Goal: Task Accomplishment & Management: Complete application form

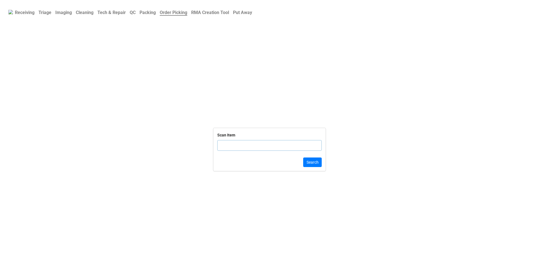
click at [42, 12] on b "Triage" at bounding box center [44, 12] width 13 height 5
click at [229, 158] on div "Dell Service Tag" at bounding box center [269, 150] width 104 height 23
click at [229, 152] on input "text" at bounding box center [269, 152] width 104 height 11
type input "C5Z58B"
click button "Search" at bounding box center [312, 169] width 19 height 10
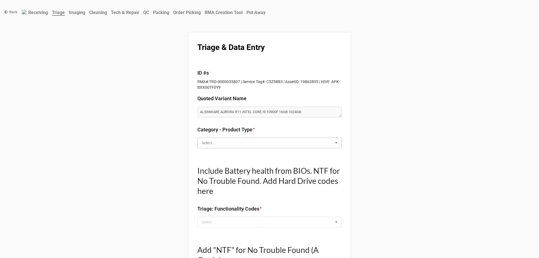
click at [226, 146] on input "text" at bounding box center [270, 143] width 144 height 10
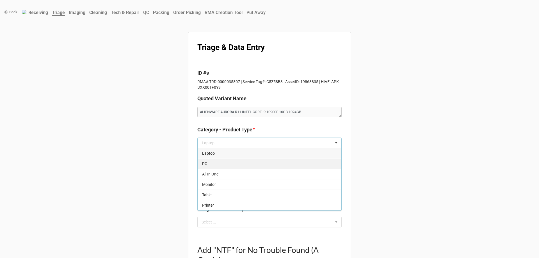
click at [217, 167] on div "PC" at bounding box center [269, 163] width 144 height 10
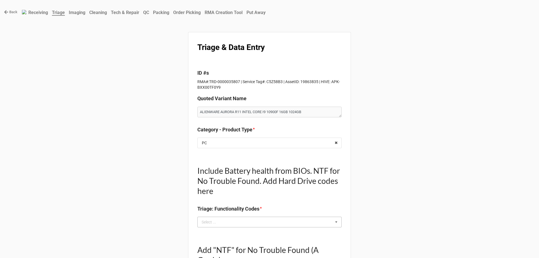
click at [217, 225] on div "Select ..." at bounding box center [212, 222] width 24 height 6
type textarea "x"
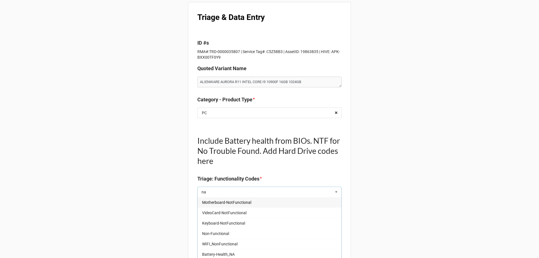
scroll to position [84, 0]
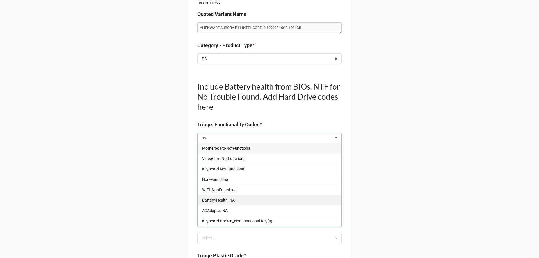
type input "na"
click at [215, 203] on div "Battery-Health_NA" at bounding box center [269, 200] width 144 height 10
type textarea "x"
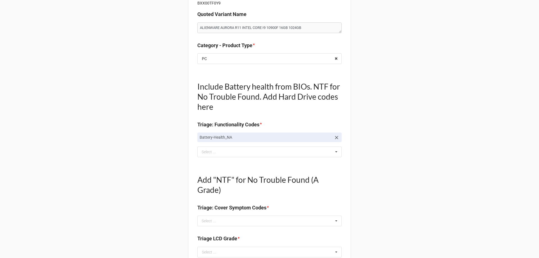
click at [223, 220] on div "Select ... No results found." at bounding box center [269, 220] width 144 height 11
type textarea "x"
type input "dts"
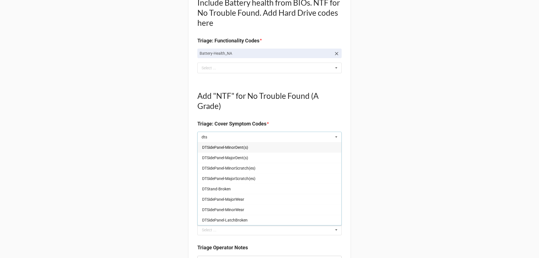
scroll to position [168, 0]
type textarea "x"
type input "dts"
click at [217, 190] on span "DTStand-Broken" at bounding box center [216, 188] width 29 height 4
type textarea "x"
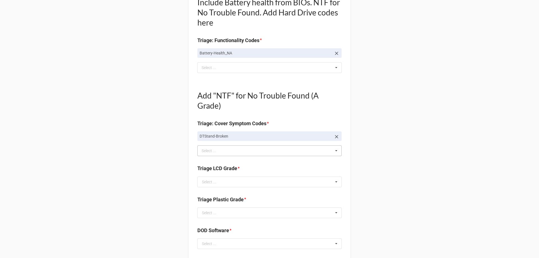
click at [335, 137] on icon at bounding box center [336, 136] width 3 height 3
type textarea "x"
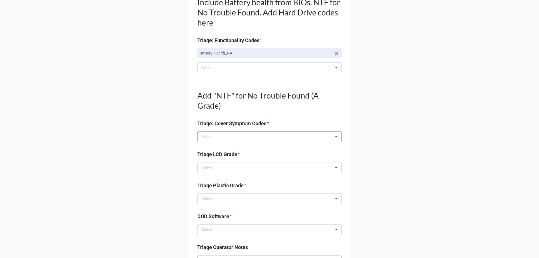
click at [297, 139] on div "dts Select ... Top Cover-Broken Top Cover-MajorDent Top Cover-MinorDent Top Cov…" at bounding box center [269, 136] width 144 height 11
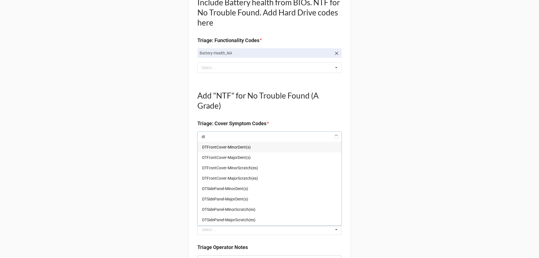
type input "dts"
type textarea "x"
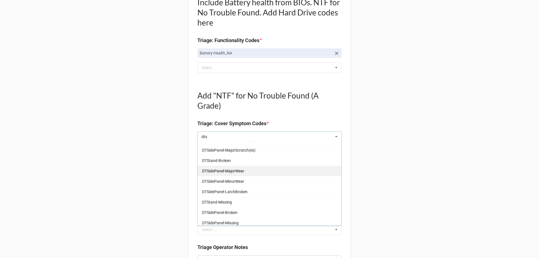
scroll to position [41, 0]
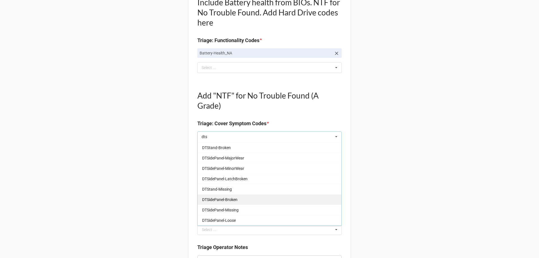
type input "dts"
click at [223, 199] on span "DTSidePanel-Broken" at bounding box center [219, 199] width 35 height 4
type textarea "x"
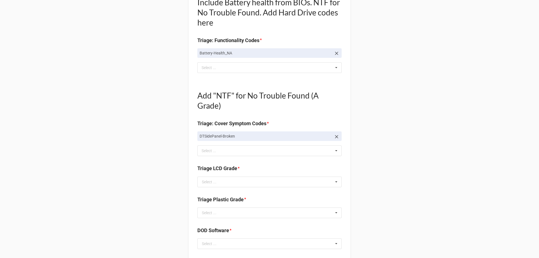
click at [63, 168] on div "Back Receiving Triage Imaging Cleaning Tech & Repair QC Packing Order Picking R…" at bounding box center [269, 187] width 539 height 710
click at [238, 150] on div "dts Select ... Top Cover-Broken Top Cover-MajorDent Top Cover-MinorDent Top Cov…" at bounding box center [269, 150] width 144 height 11
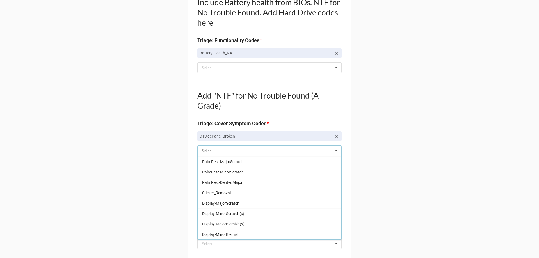
scroll to position [0, 0]
type input "dts"
type textarea "x"
type input "dtsi"
click at [236, 193] on span "DTSidePanel-MajorScratch(es)" at bounding box center [228, 192] width 53 height 4
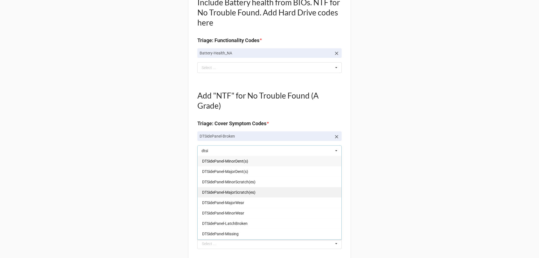
type textarea "x"
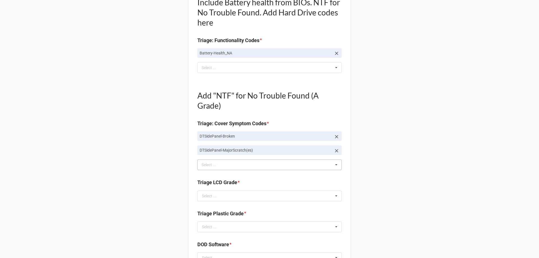
click at [135, 155] on div "Back Receiving Triage Imaging Cleaning Tech & Repair QC Packing Order Picking R…" at bounding box center [269, 194] width 539 height 724
drag, startPoint x: 224, startPoint y: 192, endPoint x: 222, endPoint y: 195, distance: 3.5
click at [224, 192] on input "text" at bounding box center [270, 196] width 144 height 10
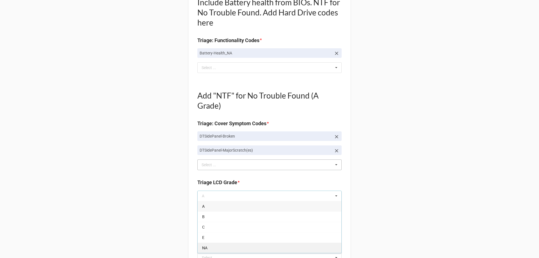
click at [206, 247] on span "NA" at bounding box center [204, 247] width 5 height 4
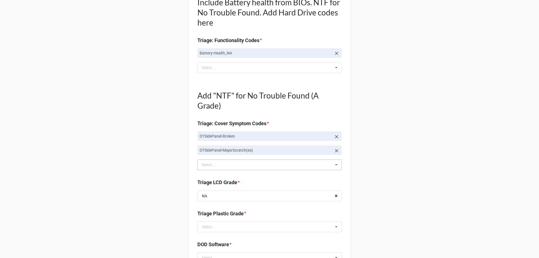
click at [117, 201] on div "Back Receiving Triage Imaging Cleaning Tech & Repair QC Packing Order Picking R…" at bounding box center [269, 194] width 539 height 724
drag, startPoint x: 205, startPoint y: 220, endPoint x: 206, endPoint y: 223, distance: 2.8
click at [206, 220] on div "Triage Plastic Grade *" at bounding box center [269, 216] width 144 height 12
click at [206, 225] on div "Select ..." at bounding box center [209, 227] width 15 height 4
click at [209, 217] on div "E" at bounding box center [269, 216] width 144 height 10
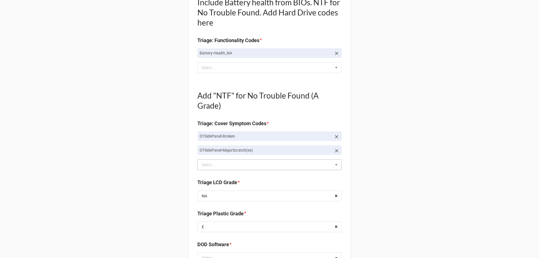
click at [167, 212] on div "Back Receiving Triage Imaging Cleaning Tech & Repair QC Packing Order Picking R…" at bounding box center [269, 194] width 539 height 724
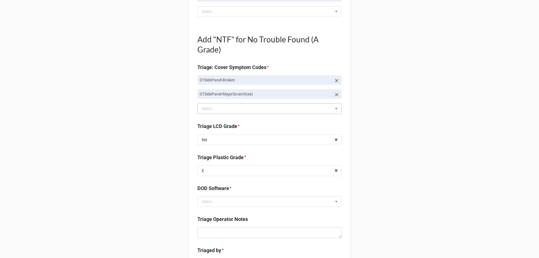
click at [217, 194] on div "DOD Software *" at bounding box center [269, 190] width 144 height 12
click at [220, 209] on div "DOD Software * Select ... Blancco KeyDeploy NA PC DR PENDING PowerWash SDS ZIPE…" at bounding box center [269, 197] width 144 height 26
click at [220, 204] on input "text" at bounding box center [270, 201] width 144 height 10
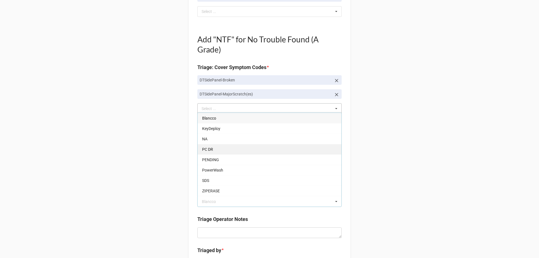
click at [206, 148] on span "PC DR" at bounding box center [207, 149] width 11 height 4
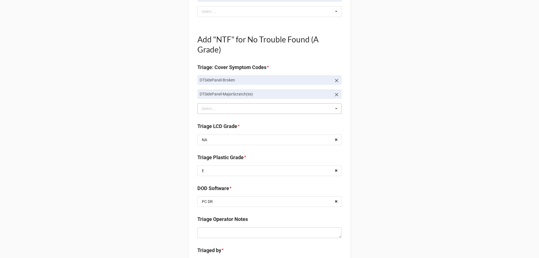
click at [160, 209] on div "Back Receiving Triage Imaging Cleaning Tech & Repair QC Packing Order Picking R…" at bounding box center [269, 138] width 539 height 724
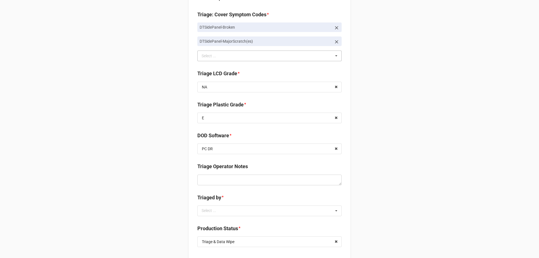
scroll to position [281, 0]
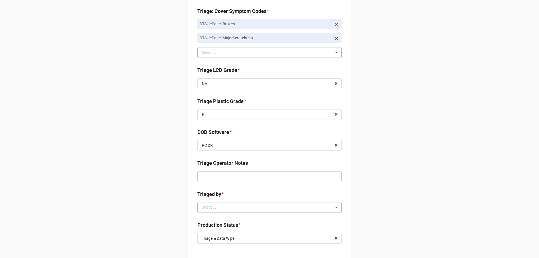
click at [206, 208] on div "Select ..." at bounding box center [212, 207] width 24 height 6
click at [208, 219] on span "CarlosH" at bounding box center [209, 217] width 14 height 4
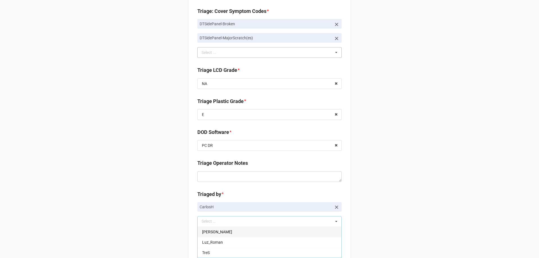
click at [134, 199] on div "Back Receiving Triage Imaging Cleaning Tech & Repair QC Packing Order Picking R…" at bounding box center [269, 88] width 539 height 738
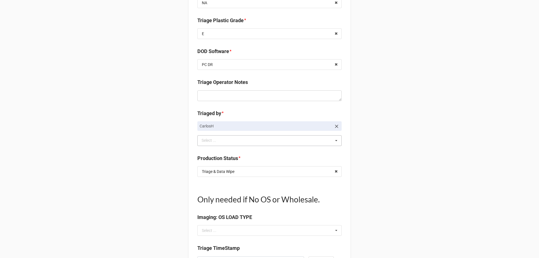
scroll to position [365, 0]
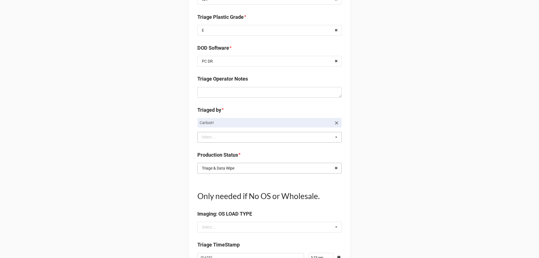
click at [219, 170] on div "Triage & Data Wipe" at bounding box center [218, 168] width 33 height 4
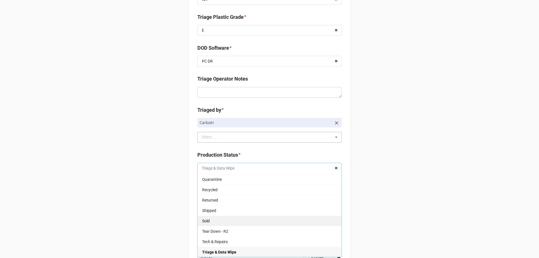
scroll to position [75, 0]
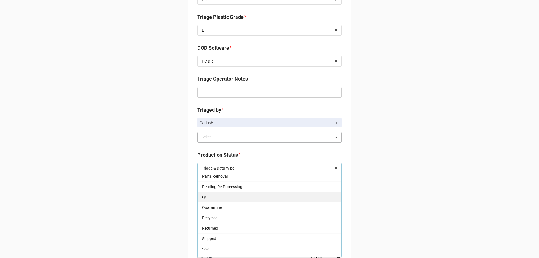
click at [214, 197] on div "QC" at bounding box center [269, 197] width 144 height 10
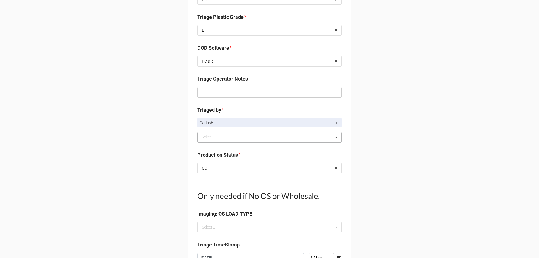
click at [157, 190] on div "Back Receiving Triage Imaging Cleaning Tech & Repair QC Packing Order Picking R…" at bounding box center [269, 4] width 539 height 738
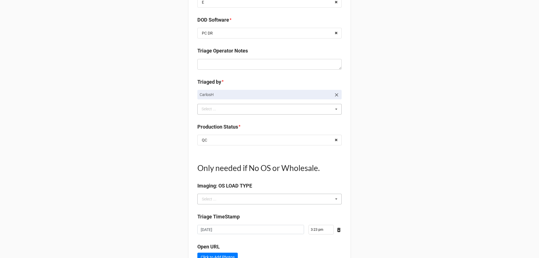
click at [203, 198] on div "Select ..." at bounding box center [209, 199] width 15 height 4
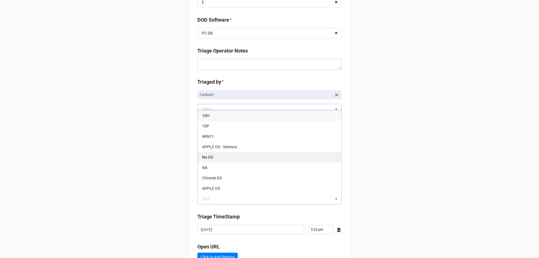
click at [210, 155] on span "No OS" at bounding box center [207, 157] width 11 height 4
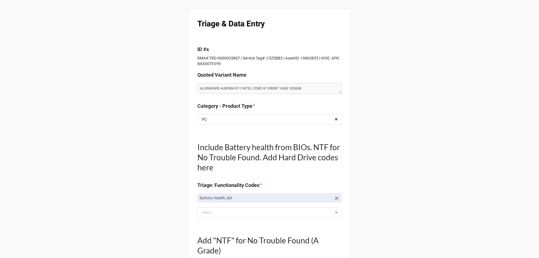
scroll to position [0, 0]
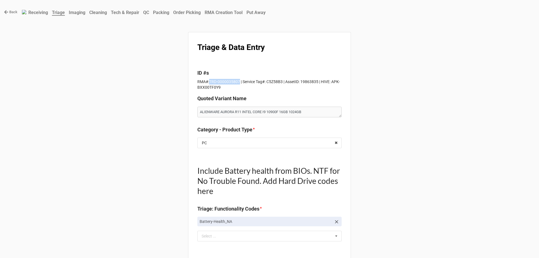
drag, startPoint x: 237, startPoint y: 81, endPoint x: 208, endPoint y: 83, distance: 29.8
click at [208, 83] on p "RMA#:TRD-0000035807 | Service Tag#: C5Z58B3 | AssetID: 19863835 | HIVE: APK-BXX…" at bounding box center [269, 84] width 144 height 11
copy p "TRD-0000035807"
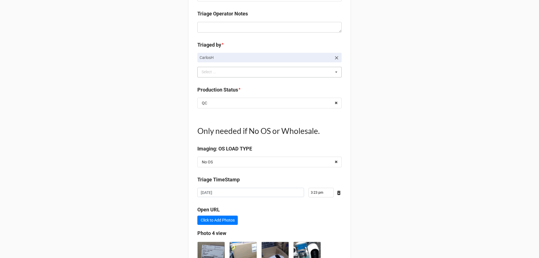
scroll to position [480, 0]
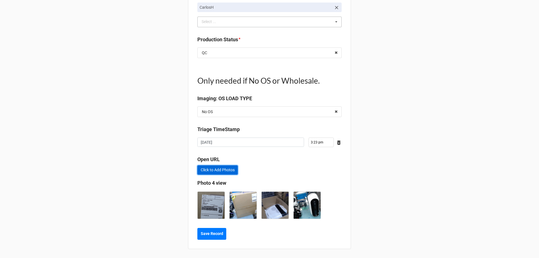
click at [225, 169] on link "Click to Add Photos" at bounding box center [217, 170] width 40 height 10
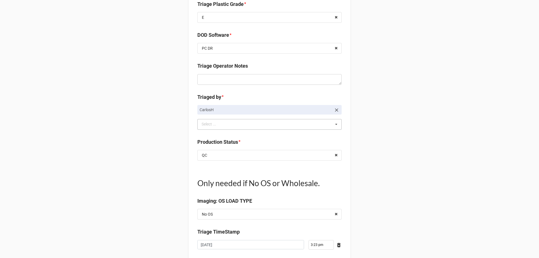
scroll to position [368, 0]
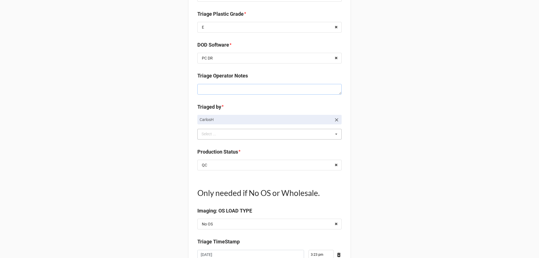
click at [213, 90] on textarea at bounding box center [269, 89] width 144 height 11
type textarea "x"
type textarea "S"
type textarea "x"
type textarea "Si"
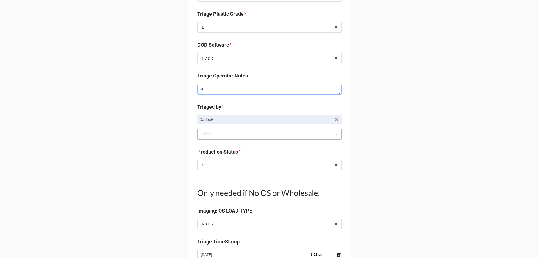
type textarea "x"
type textarea "Sid"
type textarea "x"
type textarea "Side"
type textarea "x"
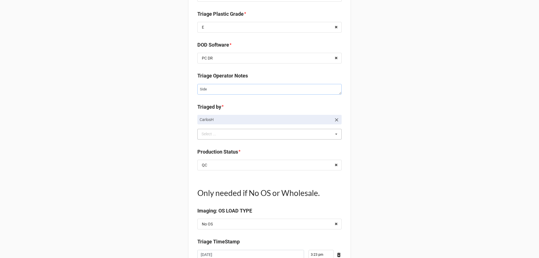
type textarea "Side"
type textarea "x"
type textarea "Side p"
type textarea "x"
type textarea "Side pa"
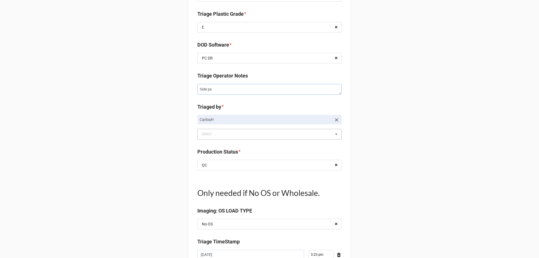
type textarea "x"
type textarea "Side pan"
type textarea "x"
type textarea "Side pane"
type textarea "x"
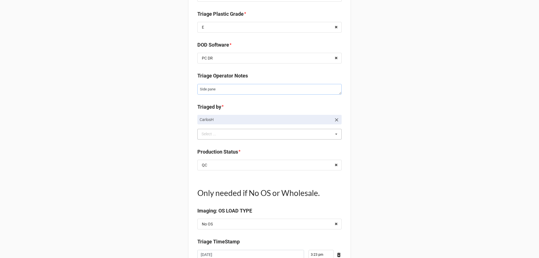
type textarea "Side panel"
type textarea "x"
type textarea "Side panel"
type textarea "x"
type textarea "Side panel i"
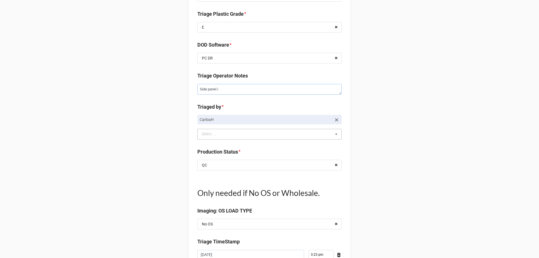
type textarea "x"
type textarea "Side panel is"
type textarea "x"
type textarea "Side panel is"
type textarea "x"
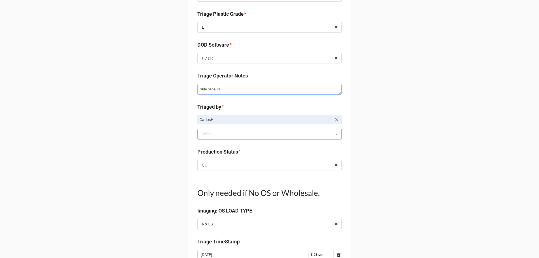
type textarea "Side panel is b"
type textarea "x"
type textarea "Side panel is be"
type textarea "x"
type textarea "Side panel is bei"
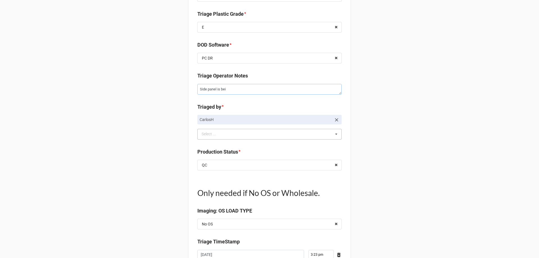
type textarea "x"
type textarea "Side panel is bein"
type textarea "x"
type textarea "Side panel is being"
type textarea "x"
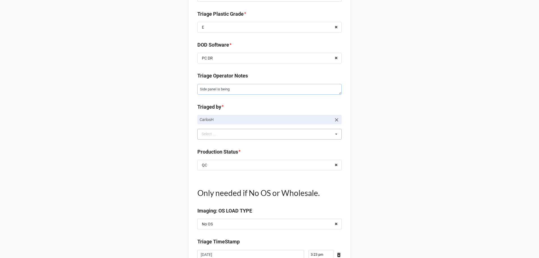
type textarea "Side panel is being"
type textarea "x"
type textarea "Side panel is being j"
type textarea "x"
type textarea "Side panel is being je"
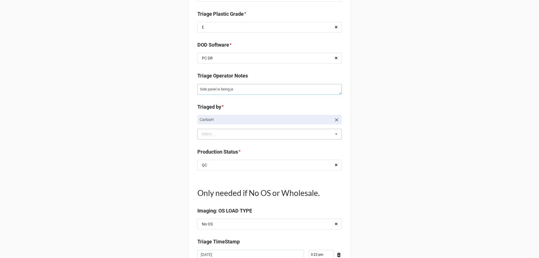
type textarea "x"
type textarea "Side panel is being jel"
type textarea "x"
type textarea "Side panel is being jeld"
type textarea "x"
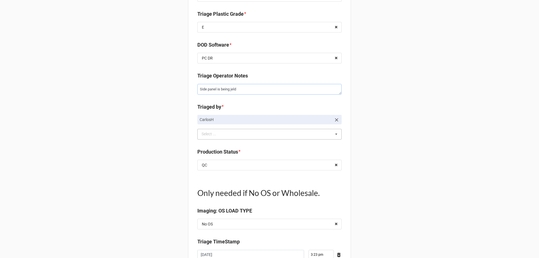
type textarea "Side panel is being jeld"
type textarea "x"
type textarea "Side panel is being jeld"
type textarea "x"
type textarea "Side panel is being jel"
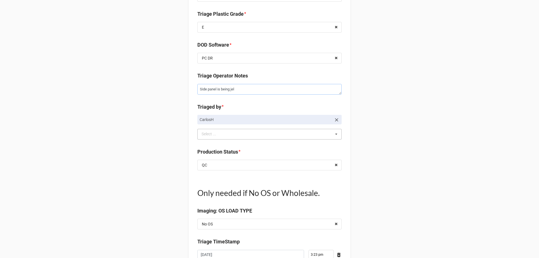
type textarea "x"
type textarea "Side panel is being je"
type textarea "x"
type textarea "Side panel is being j"
type textarea "x"
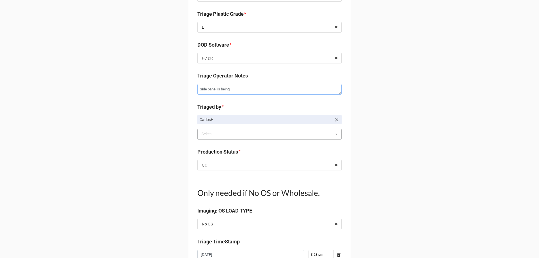
type textarea "Side panel is being"
type textarea "x"
type textarea "Side panel is being"
type textarea "x"
type textarea "Side panel is being"
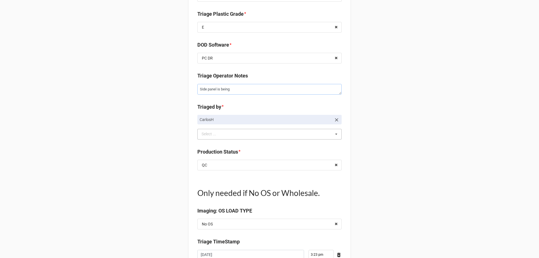
type textarea "x"
type textarea "Side panel is being h"
type textarea "x"
type textarea "Side panel is being he"
type textarea "x"
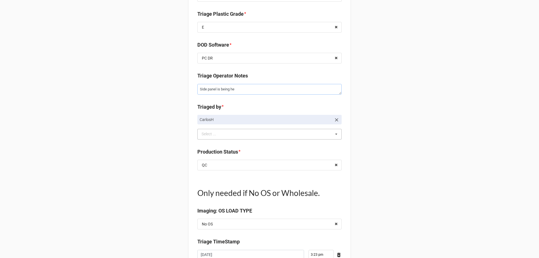
type textarea "Side panel is being hel"
type textarea "x"
type textarea "Side panel is being helf"
type textarea "x"
type textarea "Side panel is being helf"
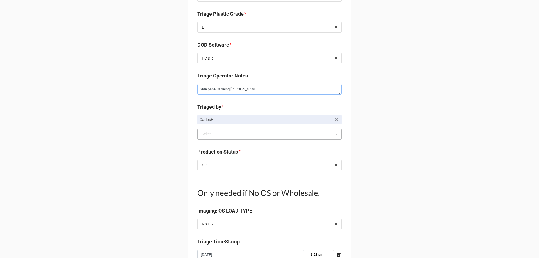
type textarea "x"
type textarea "Side panel is being helf"
type textarea "x"
type textarea "Side panel is being hel"
type textarea "x"
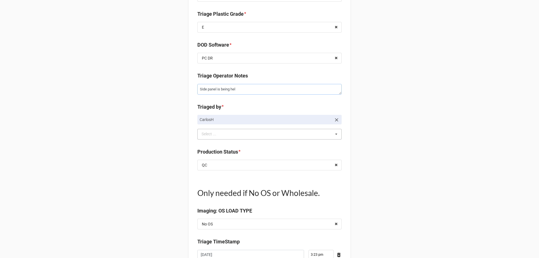
type textarea "Side panel is being held"
type textarea "x"
type textarea "Side panel is being held"
type textarea "x"
type textarea "Side panel is being held t"
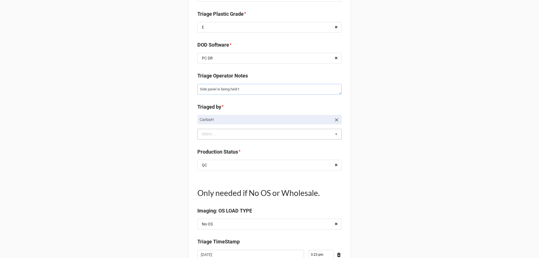
type textarea "x"
type textarea "Side panel is being held to"
type textarea "x"
type textarea "Side panel is being held tog"
type textarea "x"
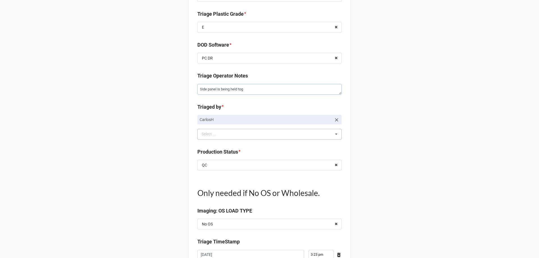
type textarea "Side panel is being held toge"
type textarea "x"
type textarea "Side panel is being held toget"
type textarea "x"
type textarea "Side panel is being held togeth"
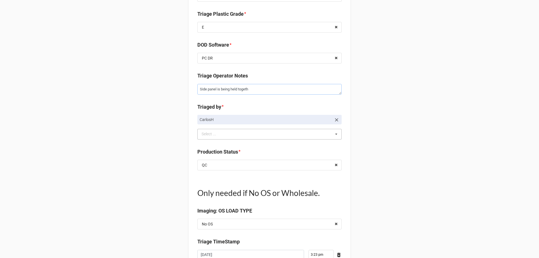
type textarea "x"
type textarea "Side panel is being held togethe"
type textarea "x"
type textarea "Side panel is being held together"
type textarea "x"
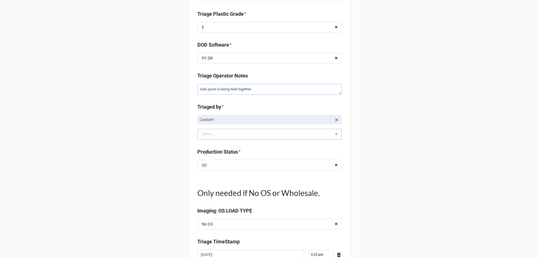
type textarea "Side panel is being held together"
type textarea "x"
type textarea "Side panel is being held together b"
type textarea "x"
type textarea "Side panel is being held together by"
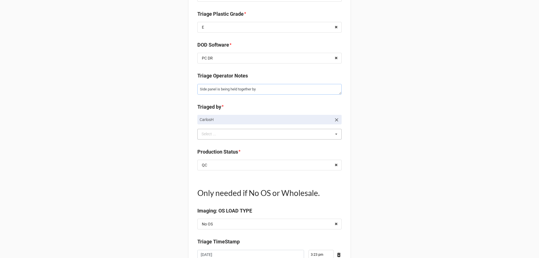
type textarea "x"
type textarea "Side panel is being held together by"
type textarea "x"
type textarea "Side panel is being held together by t"
type textarea "x"
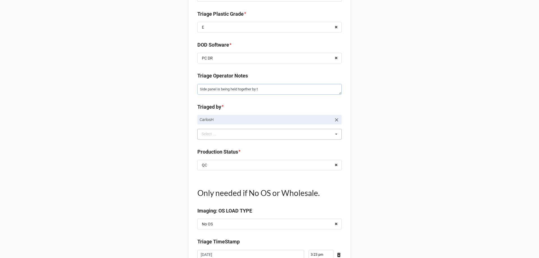
type textarea "Side panel is being held together by ta"
type textarea "x"
type textarea "Side panel is being held together by tap"
type textarea "x"
type textarea "Side panel is being held together by tape"
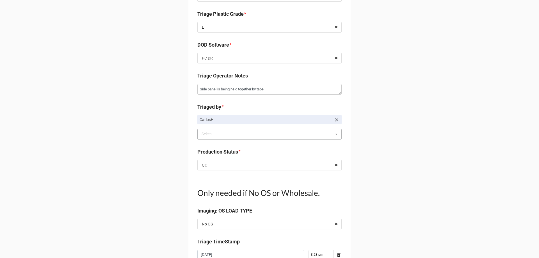
click at [188, 145] on div "Triage & Data Entry ID #s RMA#:TRD-0000035807 | Service Tag#: C5Z58B3 | AssetID…" at bounding box center [269, 12] width 163 height 697
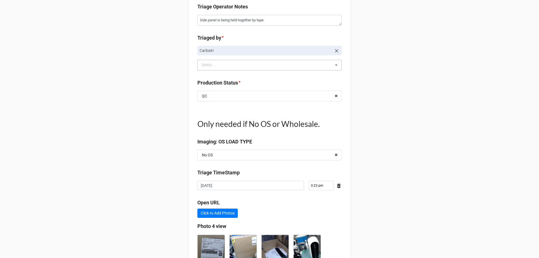
scroll to position [480, 0]
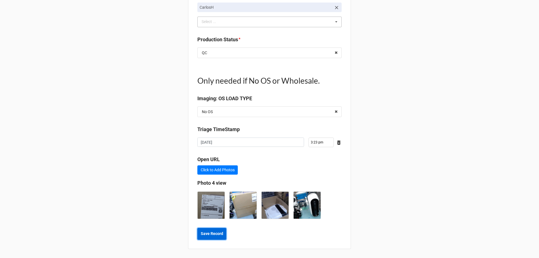
click at [203, 232] on b "Save Record" at bounding box center [212, 234] width 22 height 6
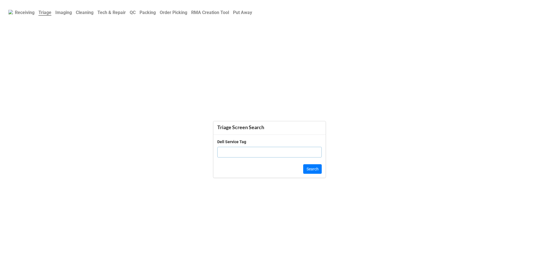
click at [253, 161] on div "Dell Service Tag" at bounding box center [269, 150] width 104 height 23
click at [248, 151] on input "text" at bounding box center [269, 152] width 104 height 11
paste input "5HTCK93"
type input "5HTCK93"
click button "Search" at bounding box center [312, 169] width 19 height 10
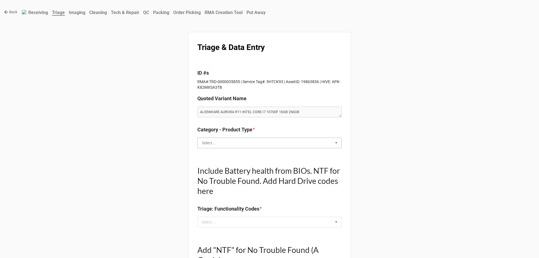
click at [231, 144] on input "text" at bounding box center [270, 143] width 144 height 10
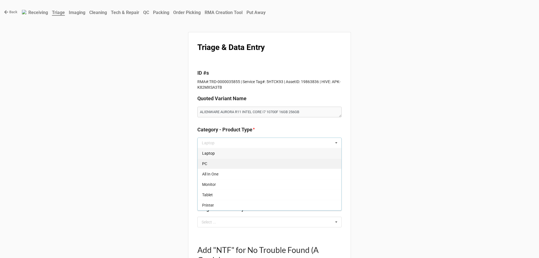
drag, startPoint x: 210, startPoint y: 165, endPoint x: 183, endPoint y: 164, distance: 27.0
click at [210, 165] on div "PC" at bounding box center [269, 163] width 144 height 10
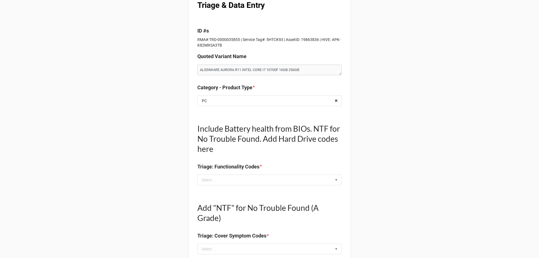
scroll to position [84, 0]
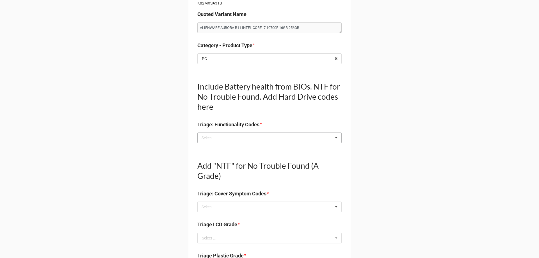
click at [202, 137] on div "Select ..." at bounding box center [212, 137] width 24 height 6
type textarea "x"
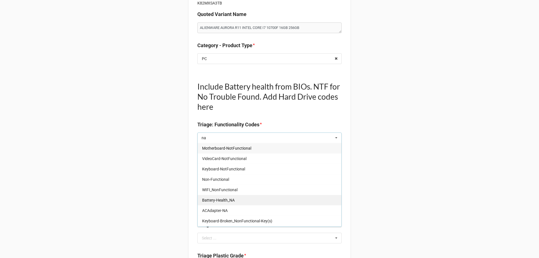
type input "na"
click at [207, 199] on span "Battery-Health_NA" at bounding box center [218, 200] width 33 height 4
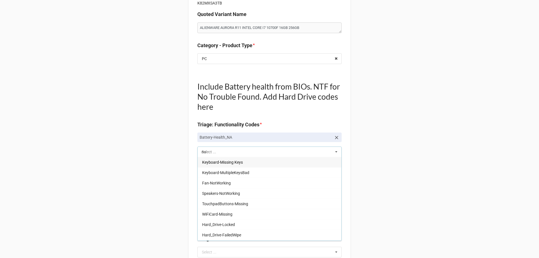
type textarea "x"
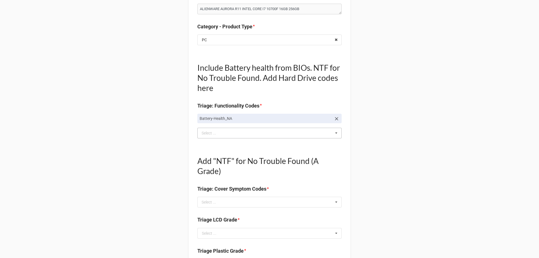
scroll to position [112, 0]
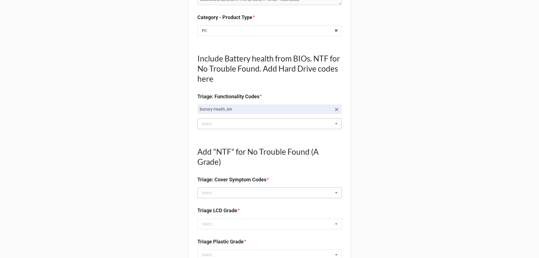
click at [236, 194] on div "Select ... No results found." at bounding box center [269, 192] width 144 height 11
type textarea "x"
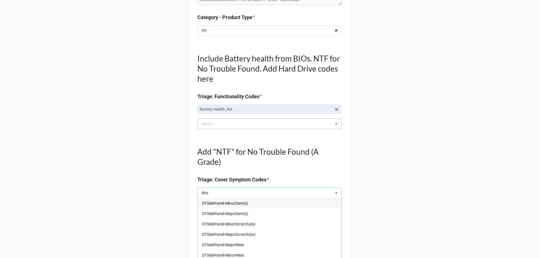
type input "dtsid"
type textarea "x"
type input "dtsid"
click at [235, 235] on span "DTSidePanel-MajorScratch(es)" at bounding box center [228, 234] width 53 height 4
type textarea "x"
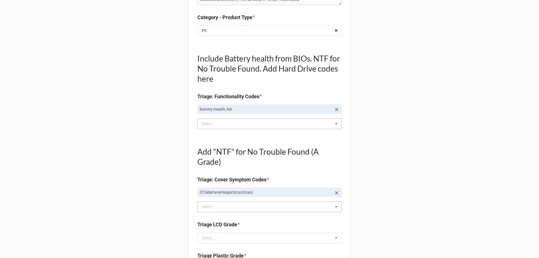
click at [133, 177] on div "Back Receiving Triage Imaging Cleaning Tech & Repair QC Packing Order Picking R…" at bounding box center [269, 243] width 539 height 710
click at [222, 206] on div "Select ..." at bounding box center [212, 207] width 24 height 6
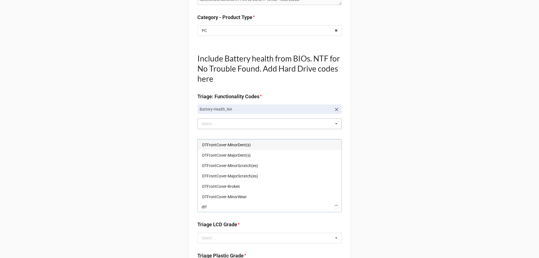
type input "dtfr"
type textarea "x"
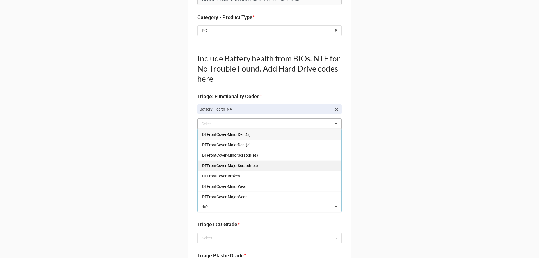
type input "dtfr"
click at [224, 167] on span "DTFrontCover-MajorScratch(es)" at bounding box center [230, 165] width 56 height 4
type textarea "x"
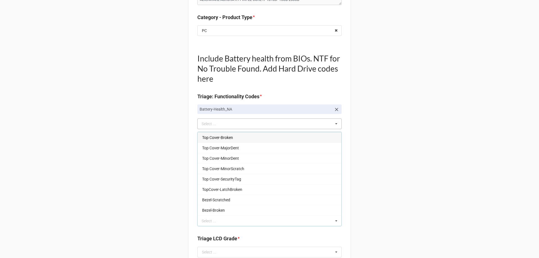
click at [94, 170] on div "Back Receiving Triage Imaging Cleaning Tech & Repair QC Packing Order Picking R…" at bounding box center [269, 250] width 539 height 724
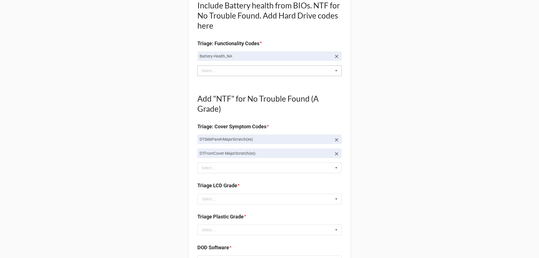
scroll to position [224, 0]
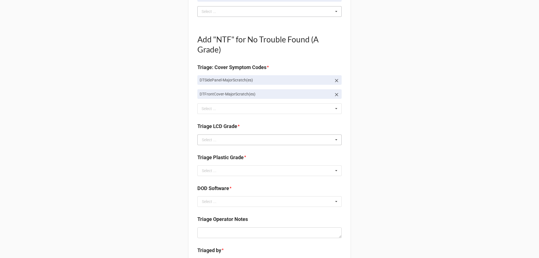
click at [211, 140] on div "Select ..." at bounding box center [209, 140] width 15 height 4
click at [216, 186] on div "E" at bounding box center [269, 181] width 144 height 10
click at [206, 139] on input "text" at bounding box center [270, 140] width 144 height 10
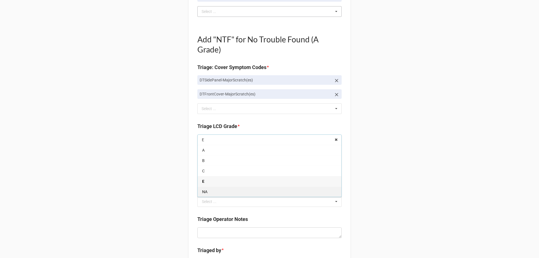
click at [204, 190] on span "NA" at bounding box center [204, 191] width 5 height 4
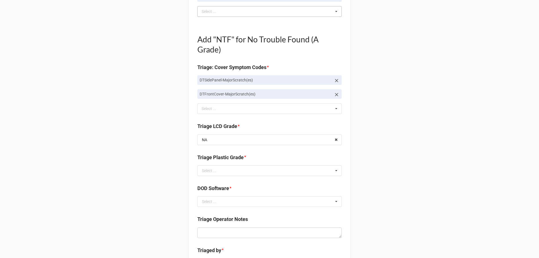
click at [165, 160] on div "Back Receiving Triage Imaging Cleaning Tech & Repair QC Packing Order Picking R…" at bounding box center [269, 138] width 539 height 724
click at [217, 174] on input "text" at bounding box center [270, 171] width 144 height 10
click at [208, 201] on div "C" at bounding box center [269, 201] width 144 height 10
type textarea "x"
click at [175, 205] on div "Back Receiving Triage Imaging Cleaning Tech & Repair QC Packing Order Picking R…" at bounding box center [269, 138] width 539 height 724
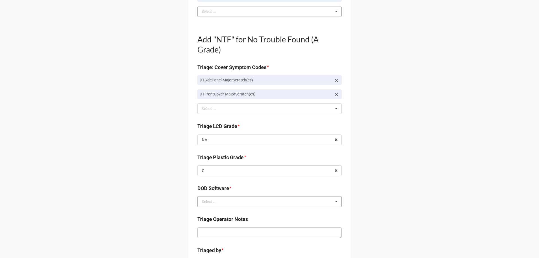
click at [206, 199] on div "Select ..." at bounding box center [209, 201] width 15 height 4
type input "pc"
click at [209, 192] on span "PC DR" at bounding box center [207, 191] width 11 height 4
type textarea "x"
click at [181, 192] on div "Back Receiving Triage Imaging Cleaning Tech & Repair QC Packing Order Picking R…" at bounding box center [269, 138] width 539 height 724
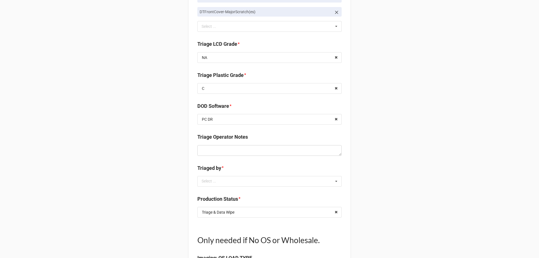
scroll to position [309, 0]
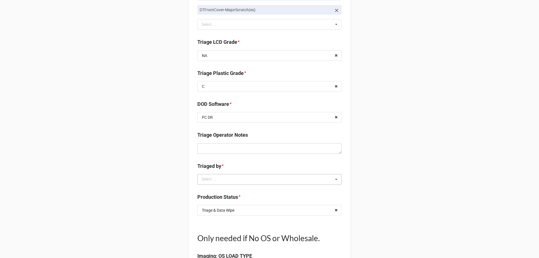
click at [222, 182] on div "Select ..." at bounding box center [212, 179] width 24 height 6
click at [218, 189] on div "CarlosH" at bounding box center [269, 189] width 144 height 10
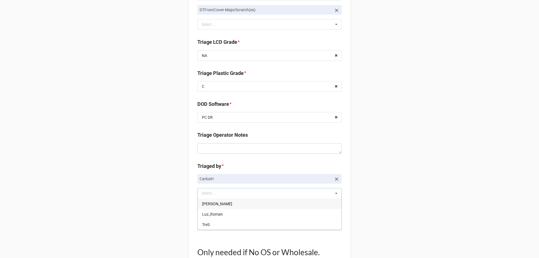
click at [154, 190] on div "Back Receiving Triage Imaging Cleaning Tech & Repair QC Packing Order Picking R…" at bounding box center [269, 60] width 539 height 738
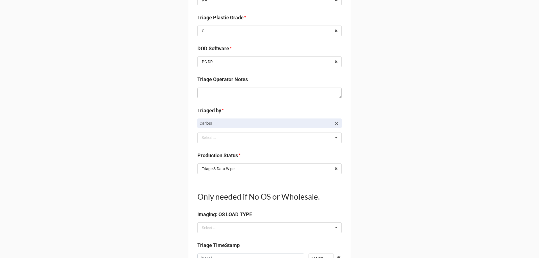
scroll to position [365, 0]
click at [231, 169] on div "Triage & Data Wipe" at bounding box center [218, 168] width 33 height 4
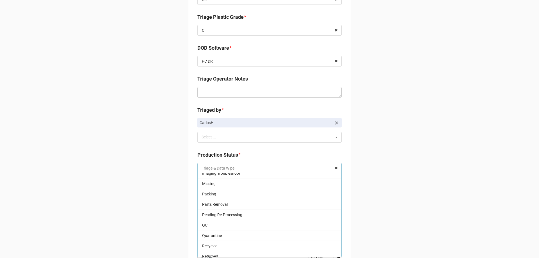
scroll to position [19, 0]
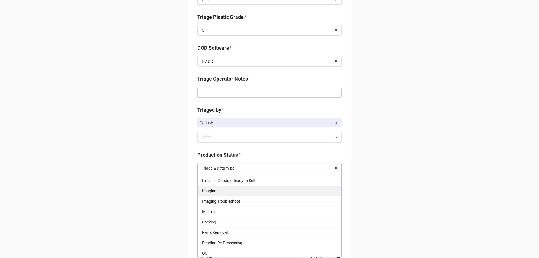
click at [217, 193] on div "Imaging" at bounding box center [269, 190] width 144 height 10
type textarea "x"
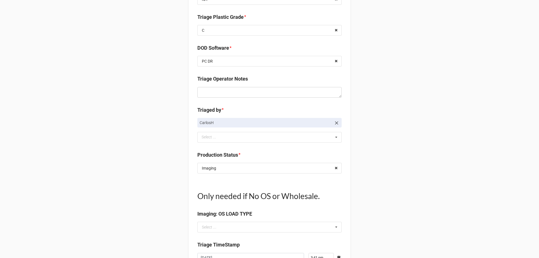
click at [166, 192] on div "Back Receiving Triage Imaging Cleaning Tech & Repair QC Packing Order Picking R…" at bounding box center [269, 4] width 539 height 738
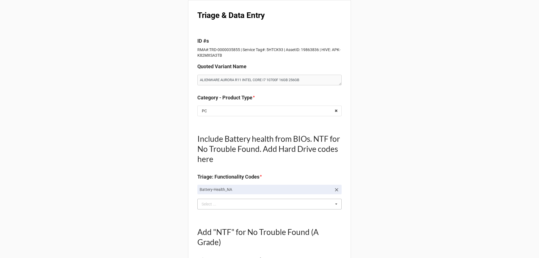
scroll to position [0, 0]
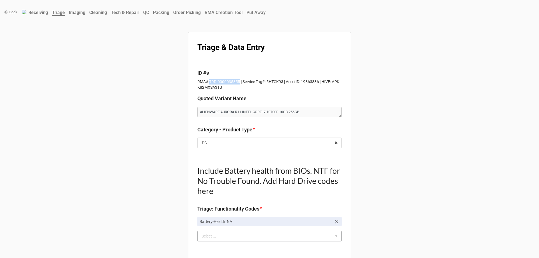
drag, startPoint x: 237, startPoint y: 81, endPoint x: 208, endPoint y: 82, distance: 28.9
click at [208, 82] on p "RMA#:TRD-0000035855 | Service Tag#: 5HTCK93 | AssetID: 19863836 | HIVE: APK-K82…" at bounding box center [269, 84] width 144 height 11
copy p "TRD-0000035855"
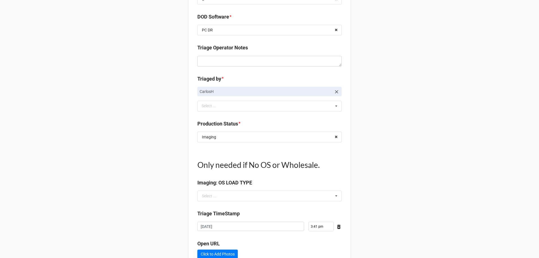
scroll to position [480, 0]
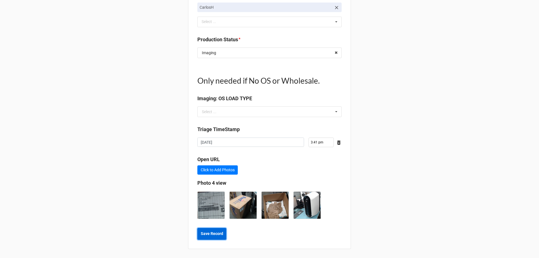
click at [215, 231] on b "Save Record" at bounding box center [212, 234] width 22 height 6
